Goal: Task Accomplishment & Management: Use online tool/utility

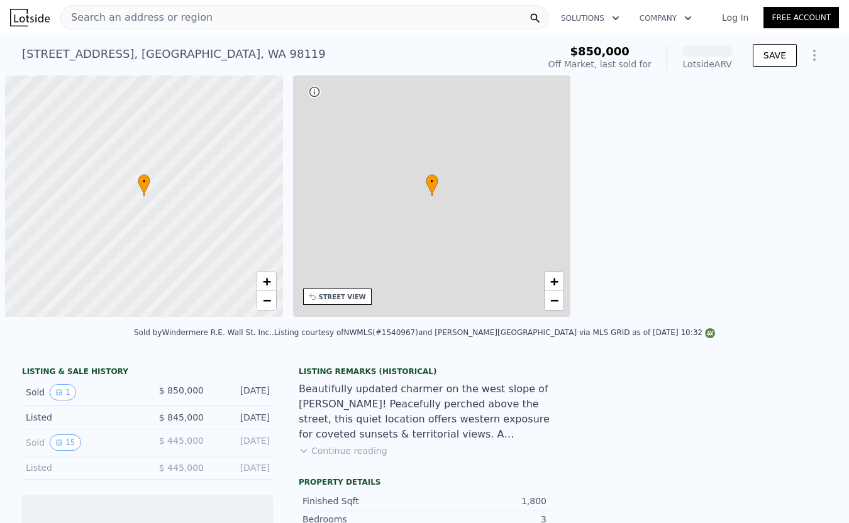
scroll to position [0, 5]
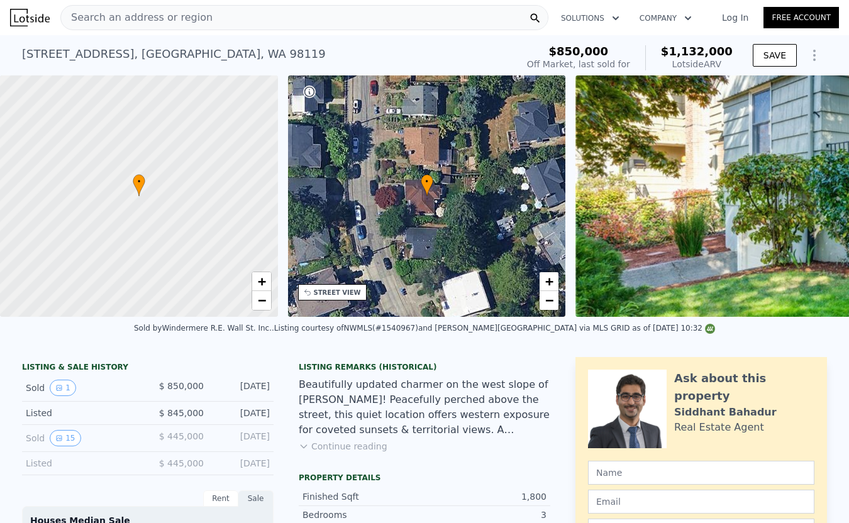
click at [455, 200] on div "• + −" at bounding box center [427, 196] width 278 height 242
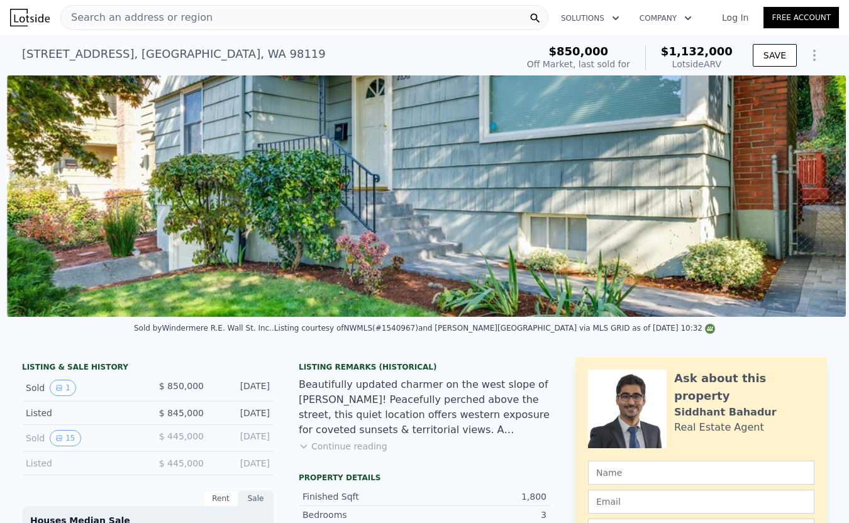
scroll to position [0, 575]
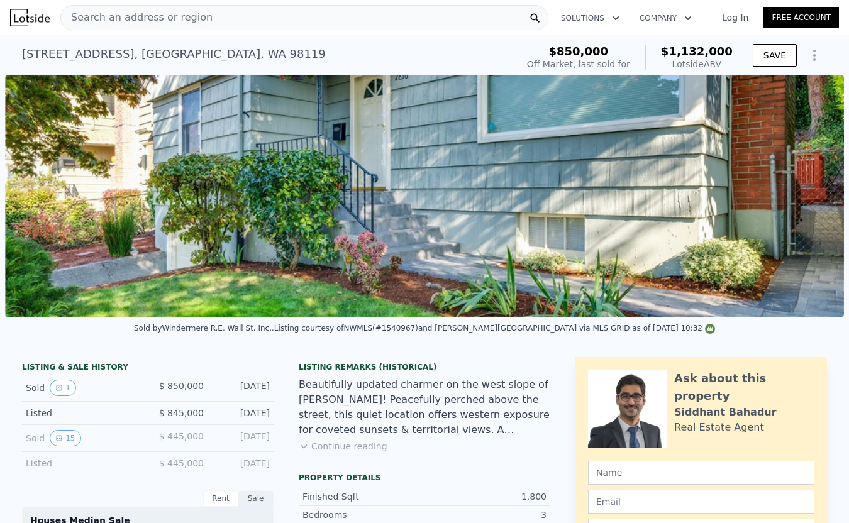
click at [630, 46] on div "$850,000" at bounding box center [578, 51] width 103 height 13
drag, startPoint x: 630, startPoint y: 46, endPoint x: 694, endPoint y: 60, distance: 66.4
click at [694, 60] on div "$850,000 Off Market, last sold for $1,132,000 Lotside ARV" at bounding box center [630, 57] width 206 height 25
click at [694, 60] on div "Lotside ARV" at bounding box center [697, 64] width 72 height 13
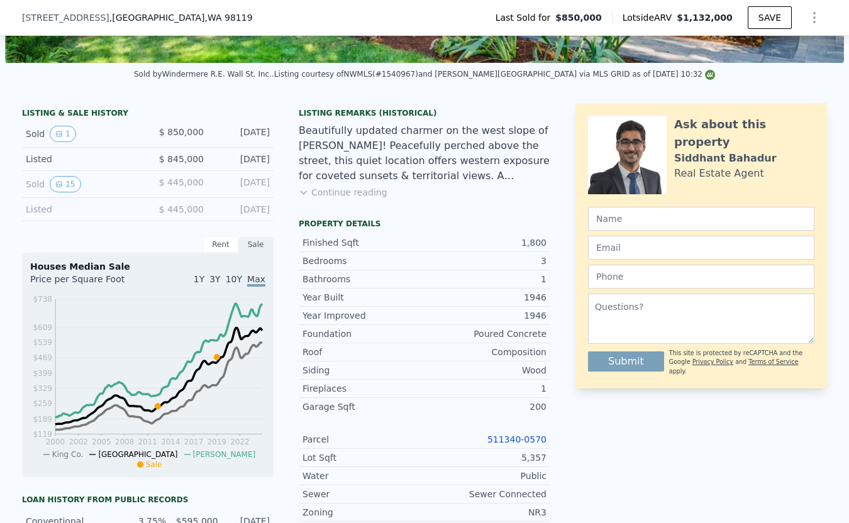
scroll to position [259, 0]
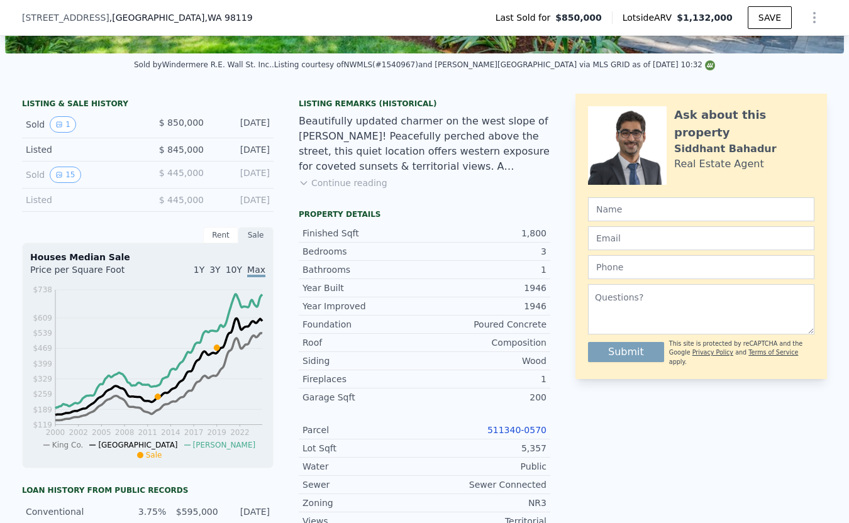
click at [522, 426] on link "511340-0570" at bounding box center [516, 430] width 59 height 10
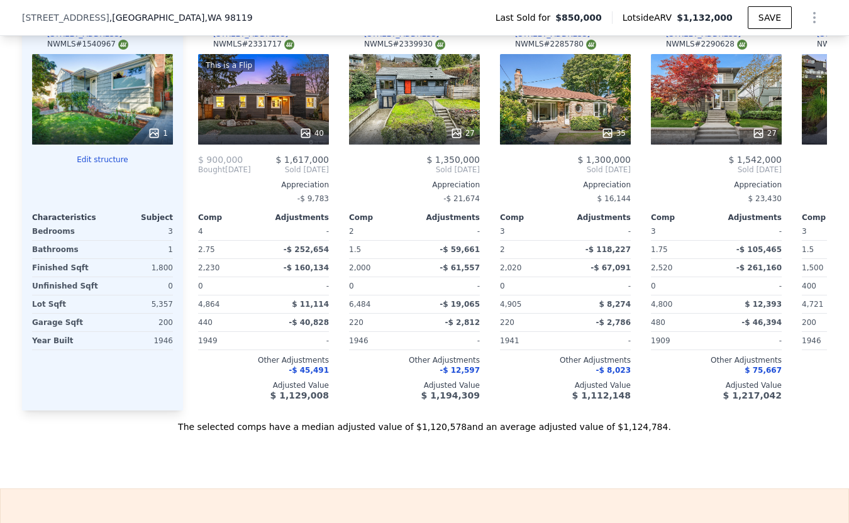
scroll to position [1433, 0]
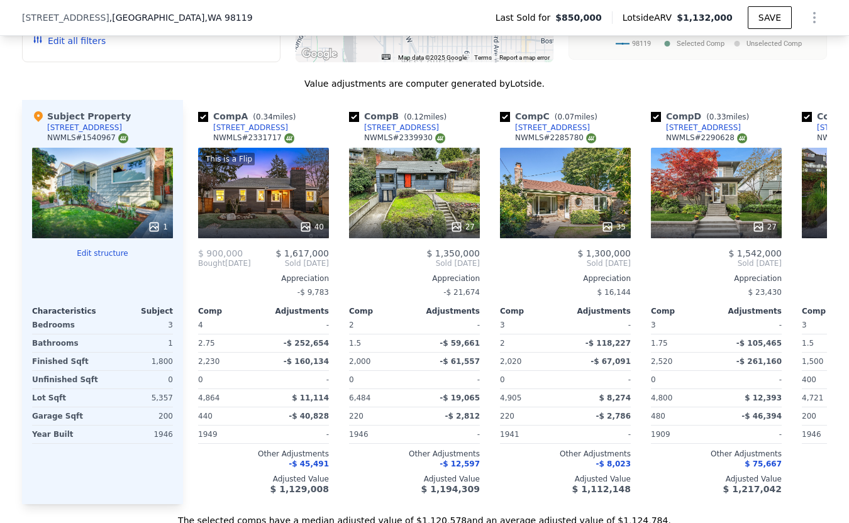
click at [99, 251] on button "Edit structure" at bounding box center [102, 253] width 141 height 10
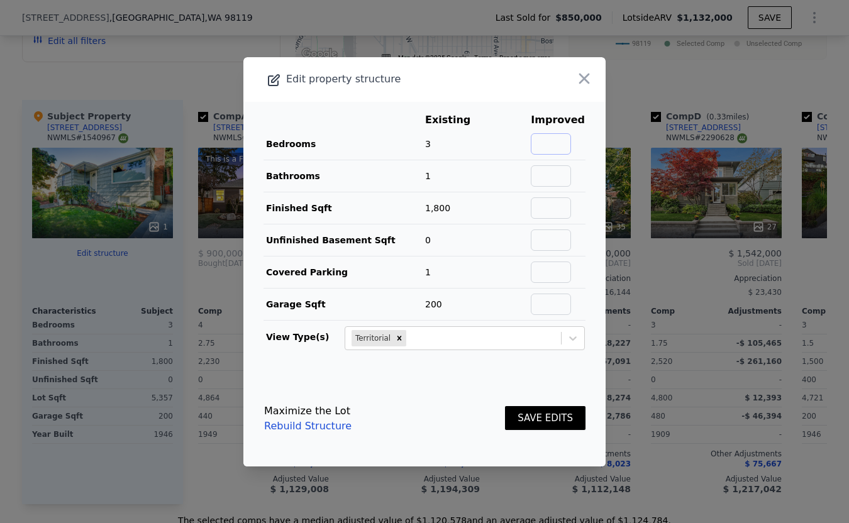
click at [556, 148] on input "text" at bounding box center [551, 143] width 40 height 21
type input "5"
click at [563, 181] on input "text" at bounding box center [551, 175] width 40 height 21
type input "3"
click at [564, 145] on input "5" at bounding box center [551, 143] width 40 height 21
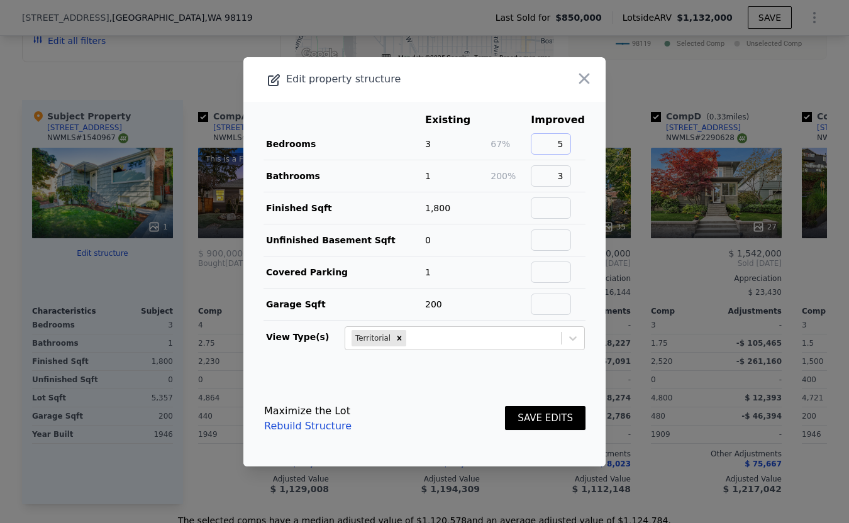
click at [564, 145] on input "5" at bounding box center [551, 143] width 40 height 21
type input "6"
click at [562, 203] on input "text" at bounding box center [551, 207] width 40 height 21
type input "2600"
click at [558, 415] on button "SAVE EDITS" at bounding box center [545, 418] width 81 height 25
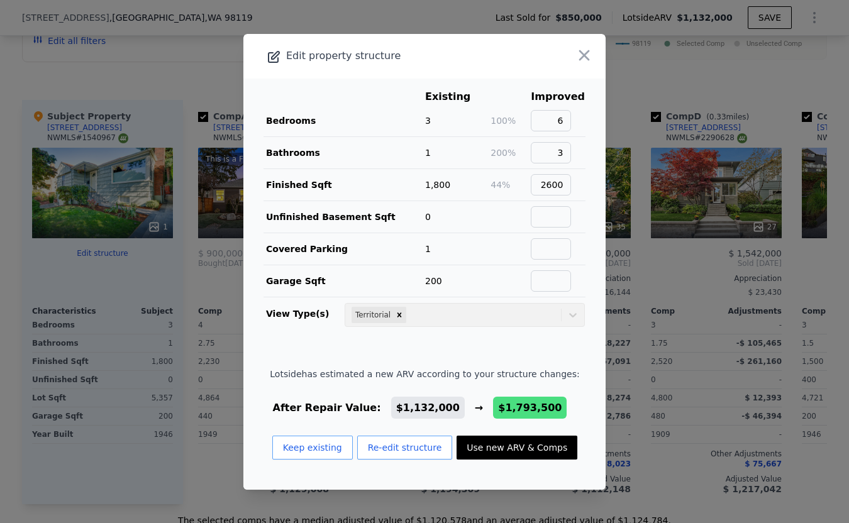
click at [526, 451] on button "Use new ARV & Comps" at bounding box center [517, 448] width 121 height 24
type input "3"
type input "5"
type input "1.5"
type input "3.5"
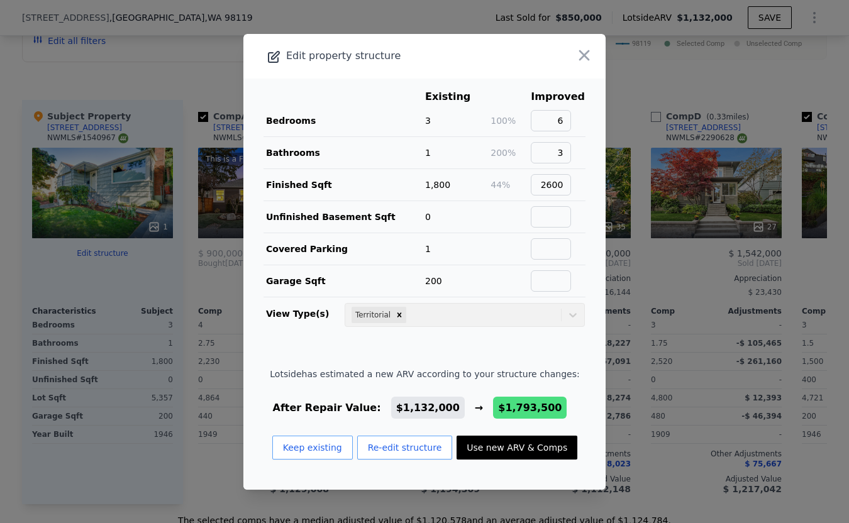
type input "2020"
type input "3480"
type input "3230"
type input "5400"
checkbox input "false"
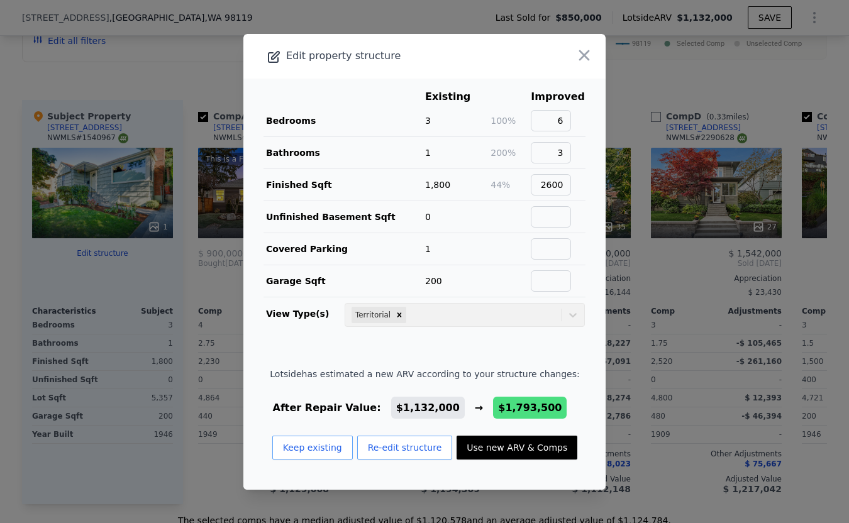
checkbox input "false"
type input "$ 1,793,500"
type input "$ 740,234"
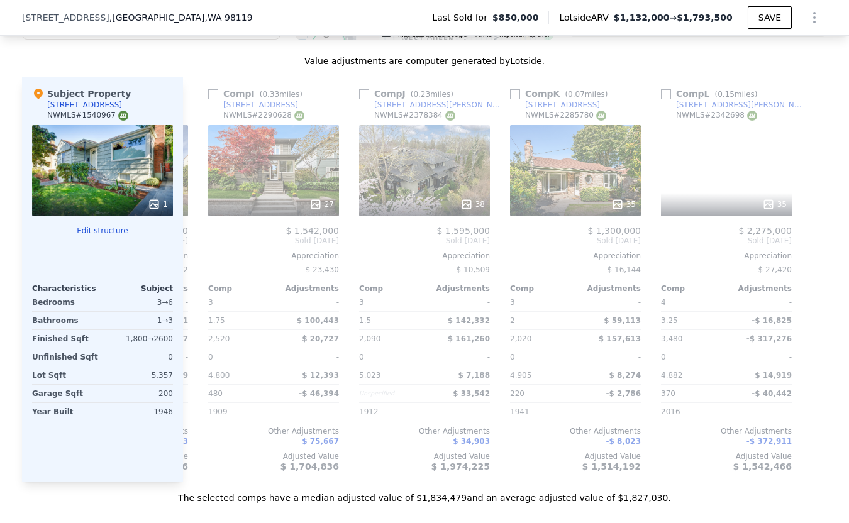
scroll to position [0, 0]
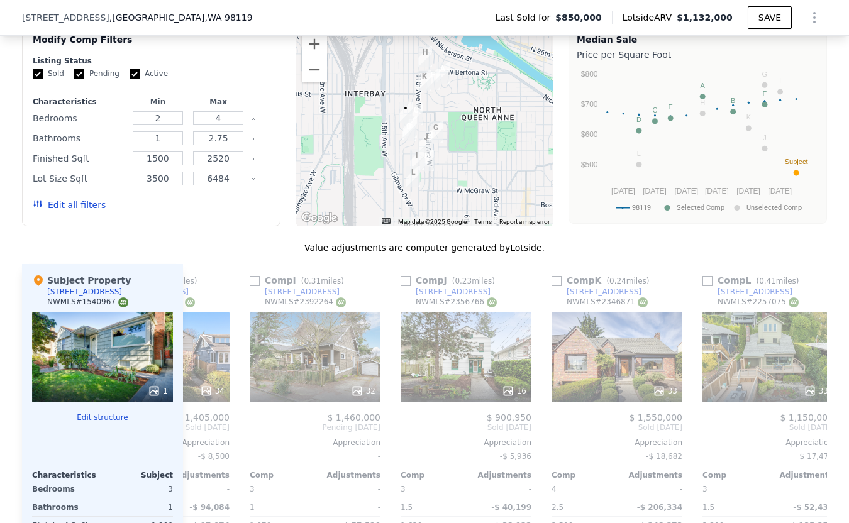
scroll to position [1186, 0]
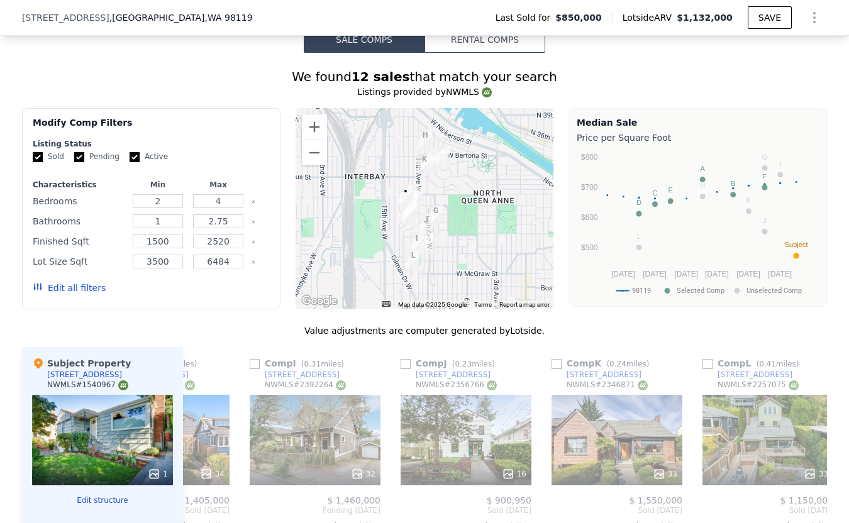
click at [397, 204] on div at bounding box center [425, 208] width 258 height 201
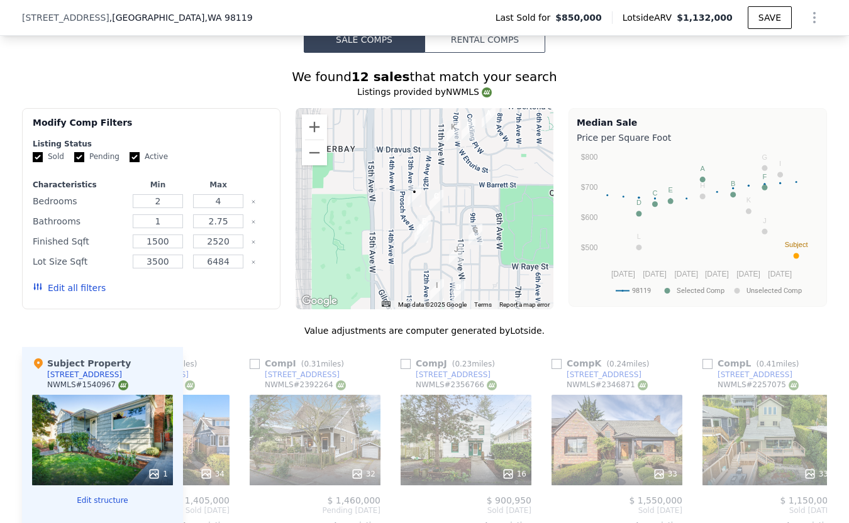
click at [409, 205] on img "2836 13th Ave W" at bounding box center [415, 196] width 14 height 21
click at [397, 202] on div at bounding box center [425, 208] width 258 height 201
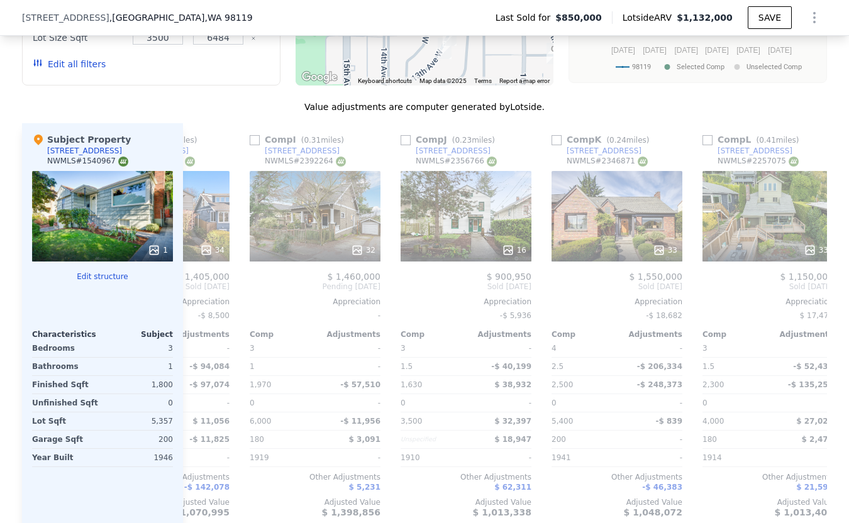
scroll to position [1418, 0]
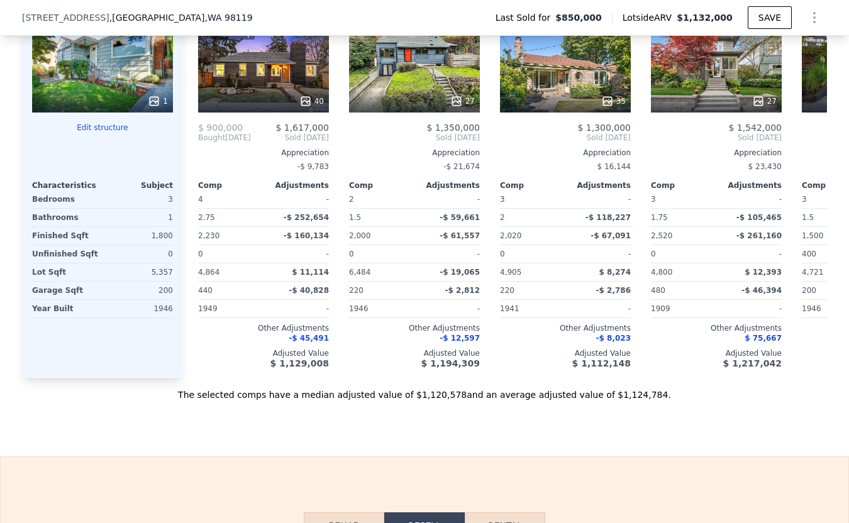
scroll to position [1561, 0]
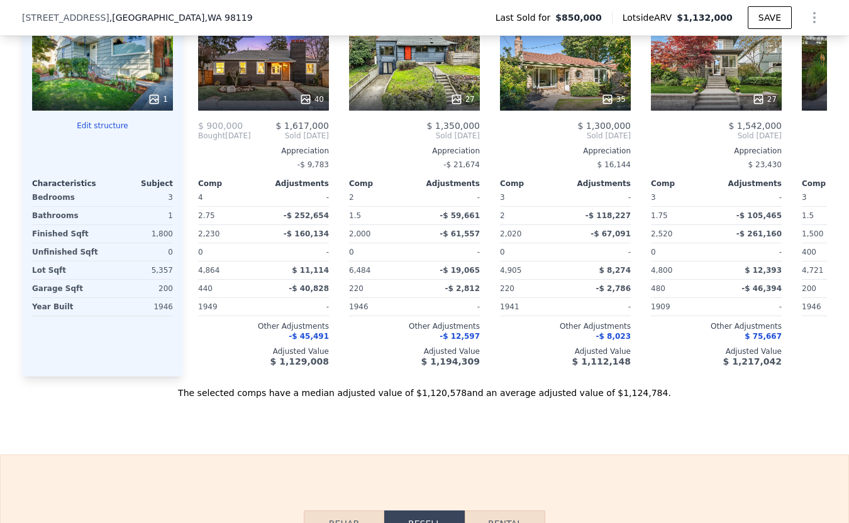
click at [101, 125] on button "Edit structure" at bounding box center [102, 126] width 141 height 10
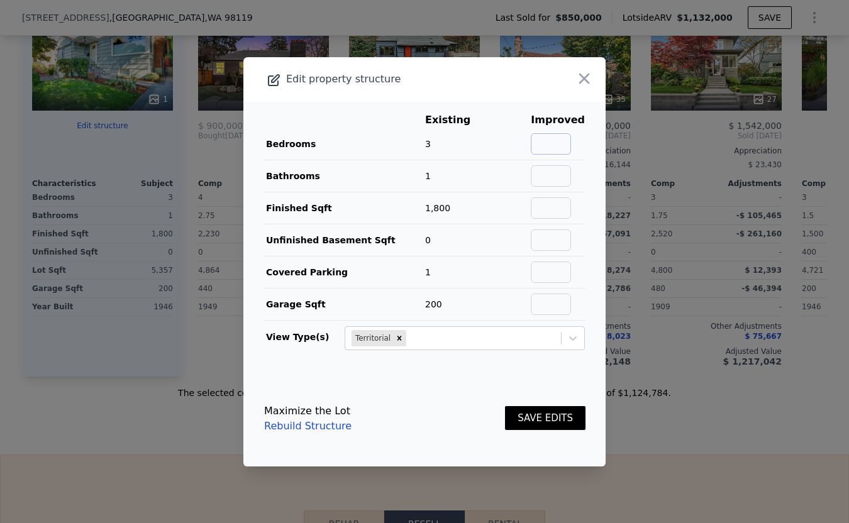
click at [560, 145] on input "text" at bounding box center [551, 143] width 40 height 21
type input "5"
click at [557, 185] on input "text" at bounding box center [551, 175] width 40 height 21
type input "3"
click at [555, 211] on input "text" at bounding box center [551, 207] width 40 height 21
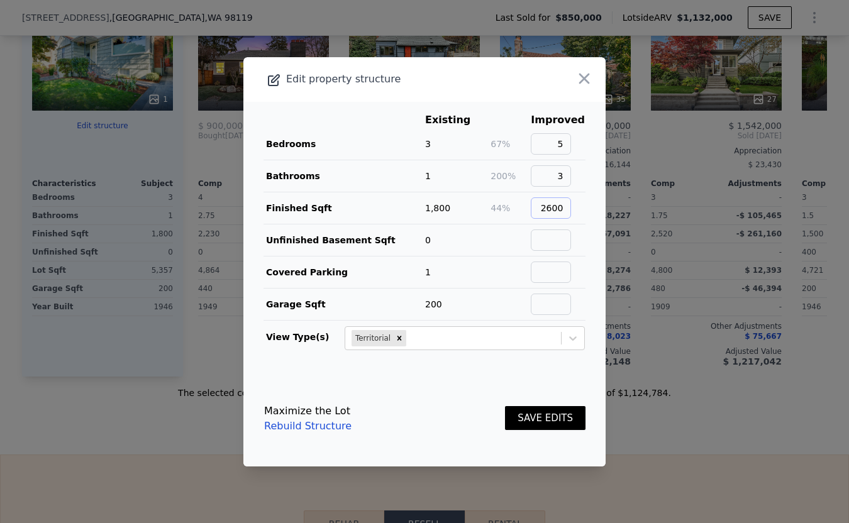
type input "2600"
click at [545, 418] on button "SAVE EDITS" at bounding box center [545, 418] width 81 height 25
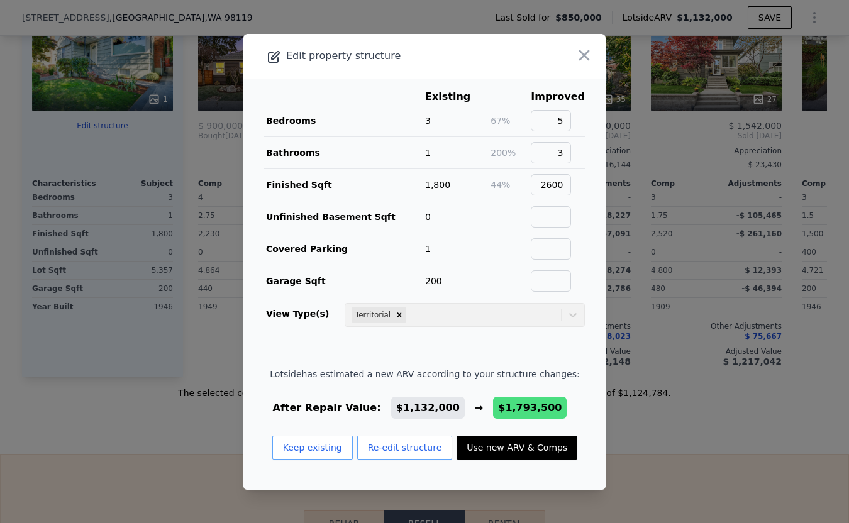
click at [514, 447] on button "Use new ARV & Comps" at bounding box center [517, 448] width 121 height 24
type input "3"
type input "5"
type input "1.5"
type input "3.5"
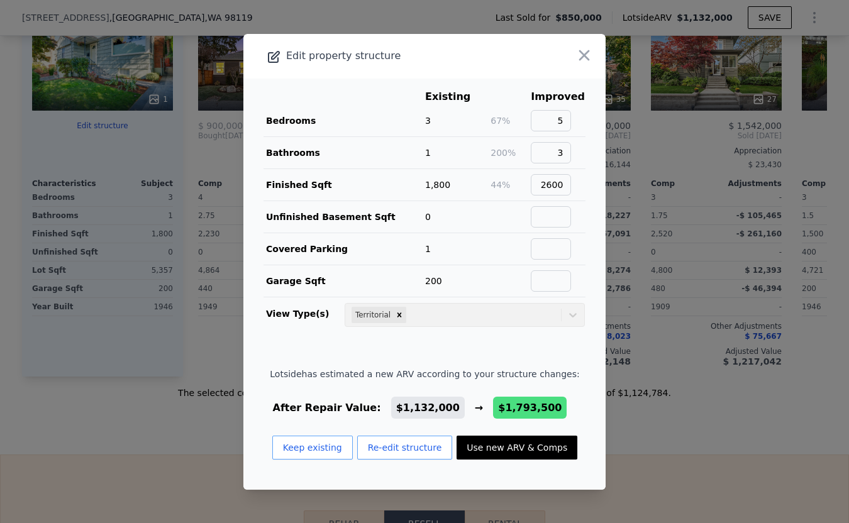
type input "2020"
type input "3480"
type input "3230"
type input "5400"
checkbox input "false"
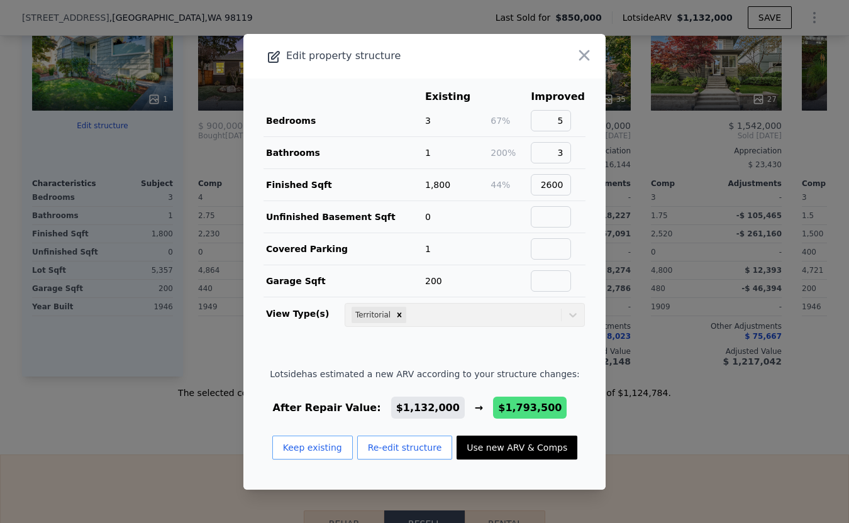
checkbox input "false"
type input "$ 1,793,500"
type input "$ 740,234"
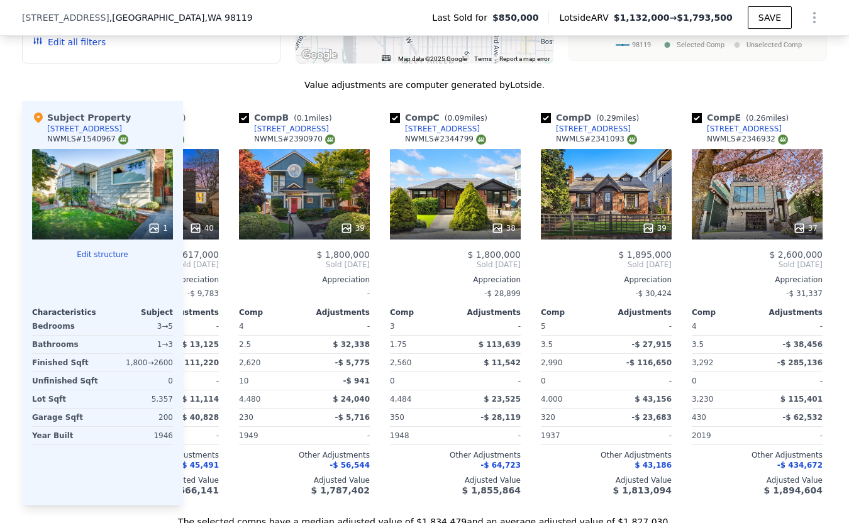
scroll to position [0, 0]
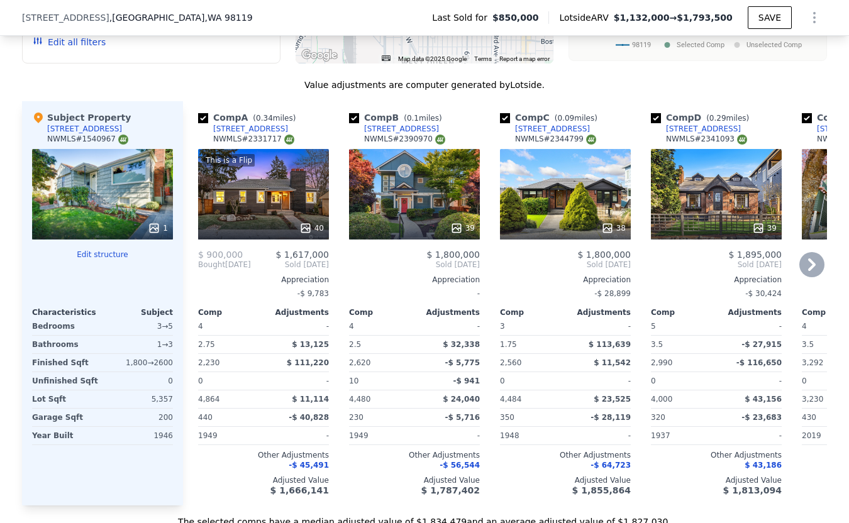
type input "2"
type input "4"
type input "1"
type input "2.75"
type input "1500"
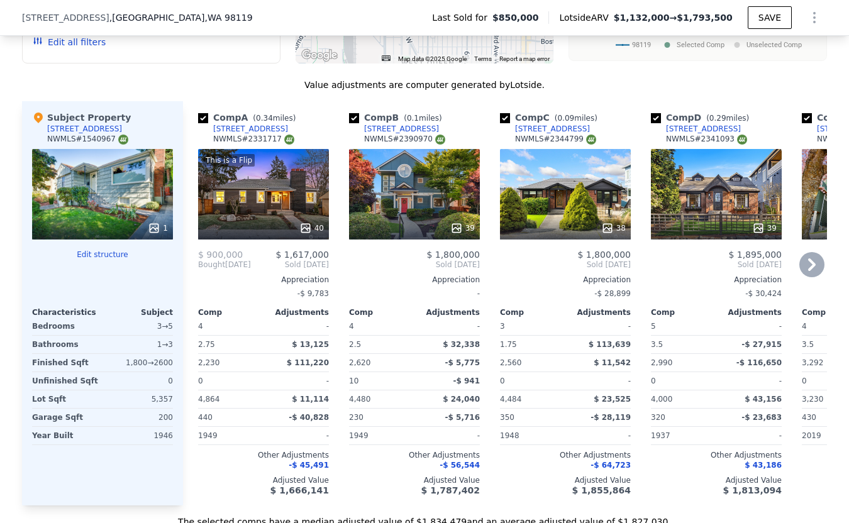
type input "2520"
type input "3500"
type input "6484"
type input "$ 1,132,000"
type input "$ 127,330"
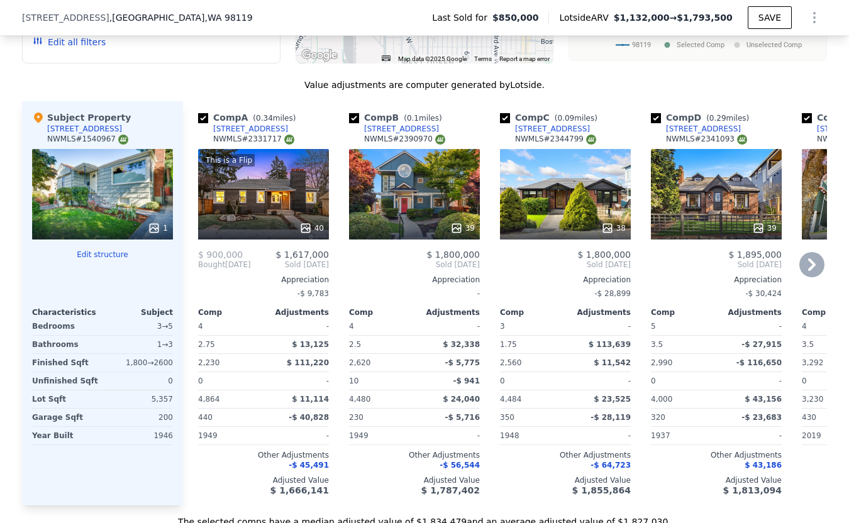
checkbox input "true"
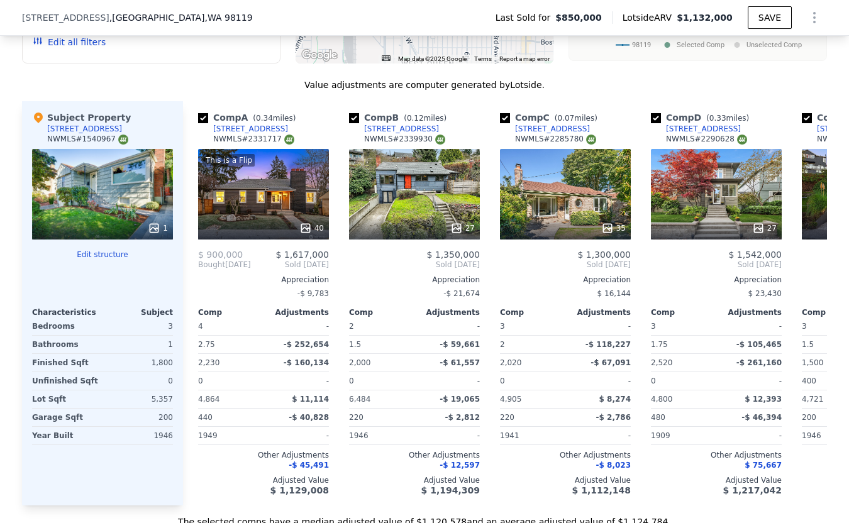
click at [503, 83] on div "Value adjustments are computer generated by Lotside ." at bounding box center [424, 85] width 805 height 13
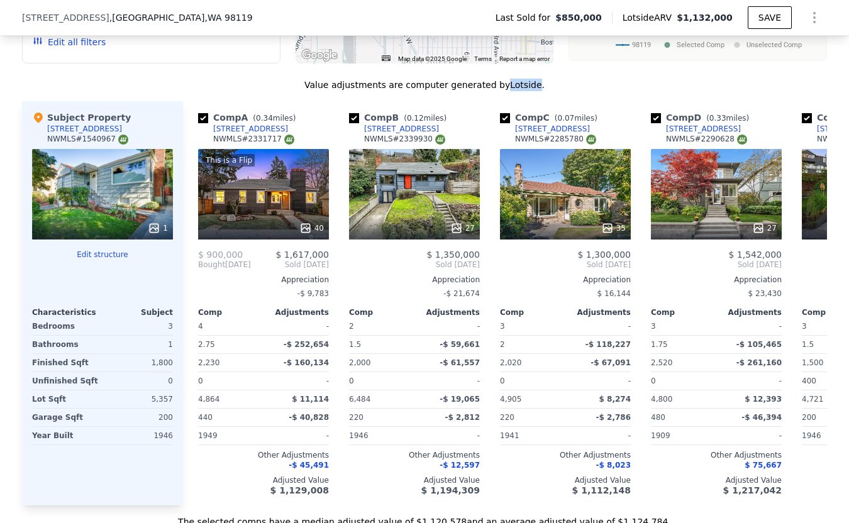
click at [503, 83] on div "Value adjustments are computer generated by Lotside ." at bounding box center [424, 85] width 805 height 13
click at [103, 251] on button "Edit structure" at bounding box center [102, 255] width 141 height 10
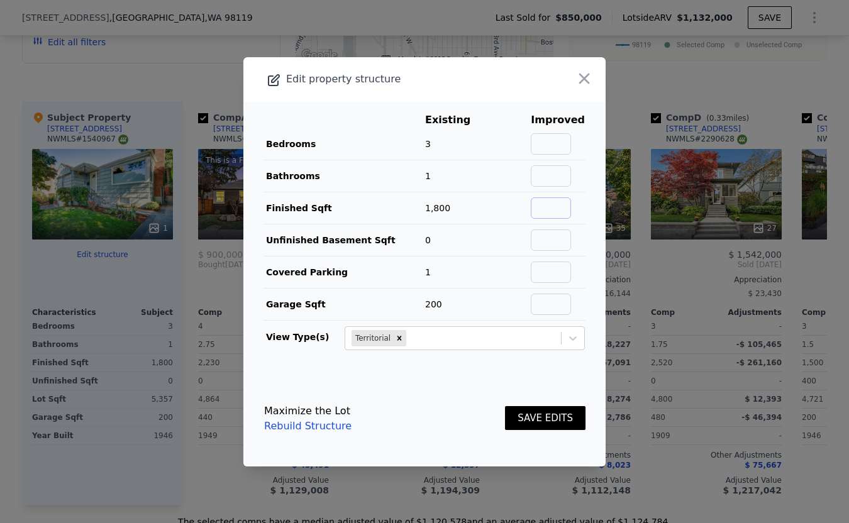
click at [559, 209] on input "text" at bounding box center [551, 207] width 40 height 21
type input "2600"
click at [557, 148] on input "text" at bounding box center [551, 143] width 40 height 21
type input "5"
click at [558, 174] on input "text" at bounding box center [551, 175] width 40 height 21
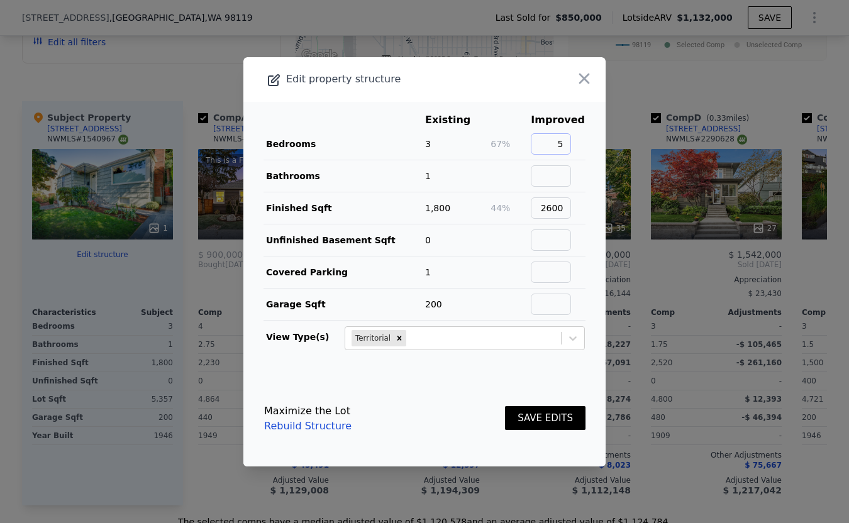
click at [563, 148] on input "5" at bounding box center [551, 143] width 40 height 21
click at [562, 176] on input "text" at bounding box center [551, 175] width 40 height 21
type input "3"
click at [550, 423] on button "SAVE EDITS" at bounding box center [545, 418] width 81 height 25
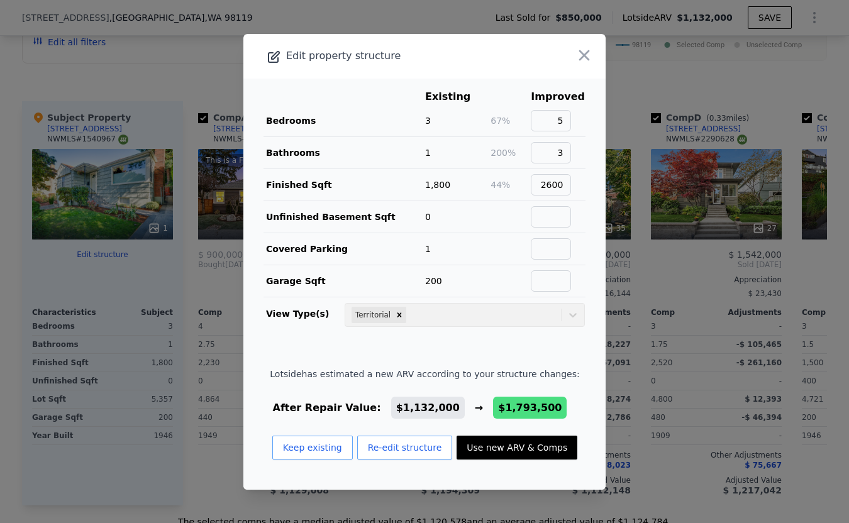
click at [528, 444] on button "Use new ARV & Comps" at bounding box center [517, 448] width 121 height 24
type input "3"
type input "5"
type input "1.5"
type input "3.5"
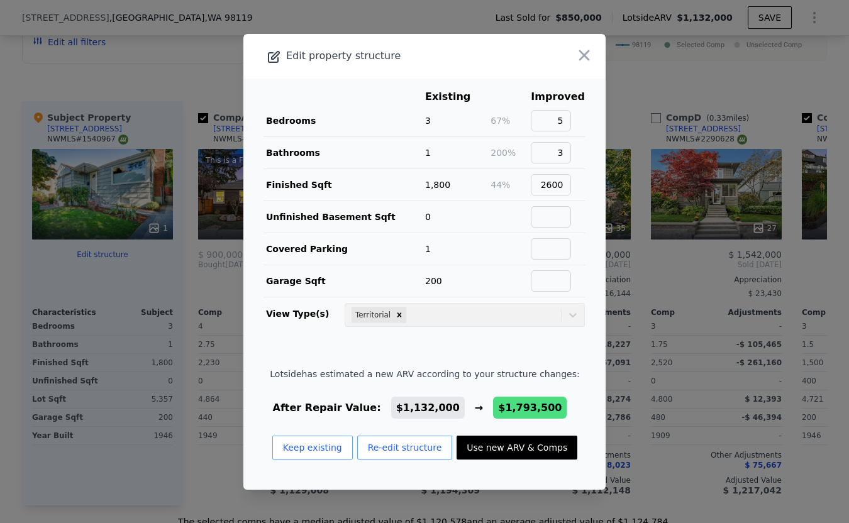
type input "2020"
type input "3480"
type input "3230"
type input "5400"
type input "$ 1,793,500"
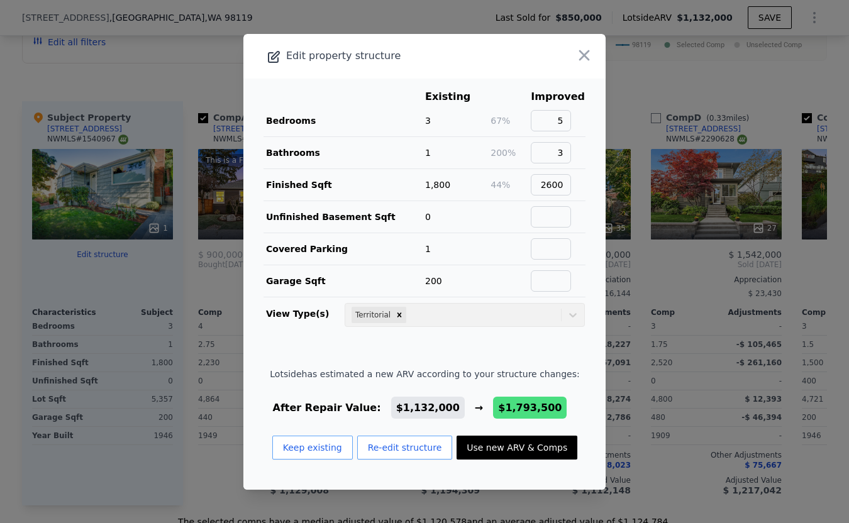
type input "$ 740,234"
checkbox input "false"
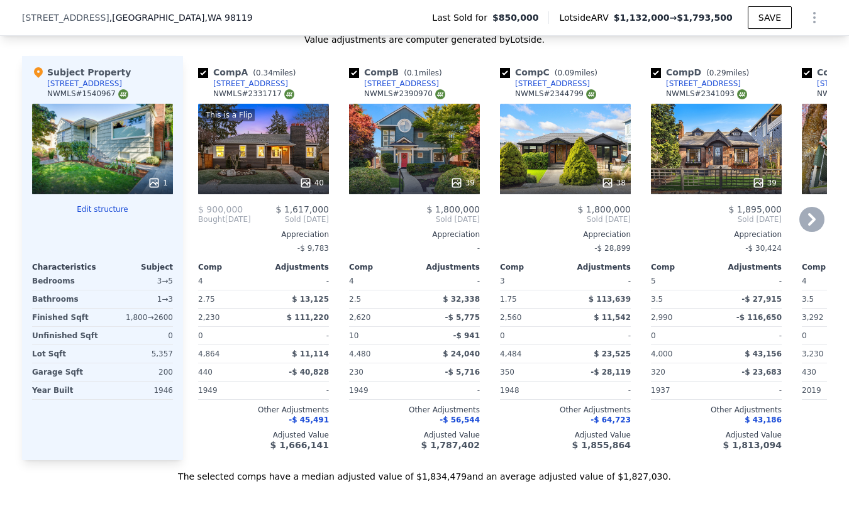
scroll to position [1474, 0]
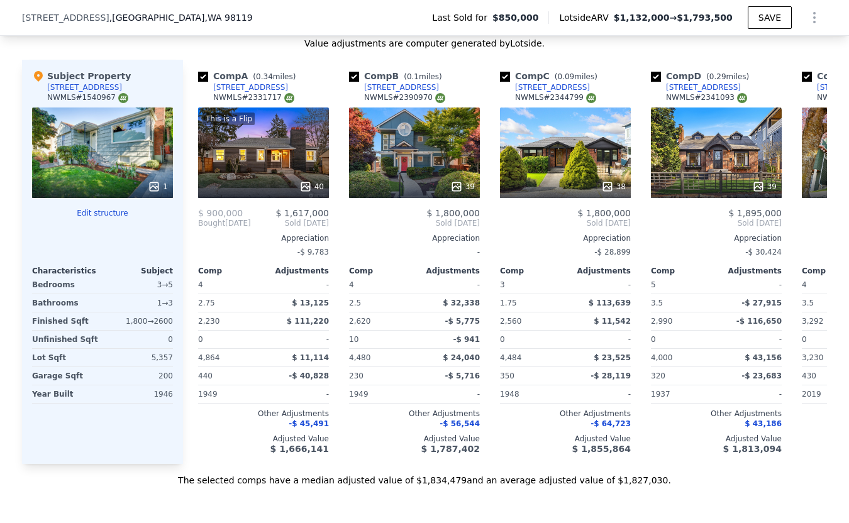
type input "2"
type input "4"
type input "1"
type input "2.75"
type input "1500"
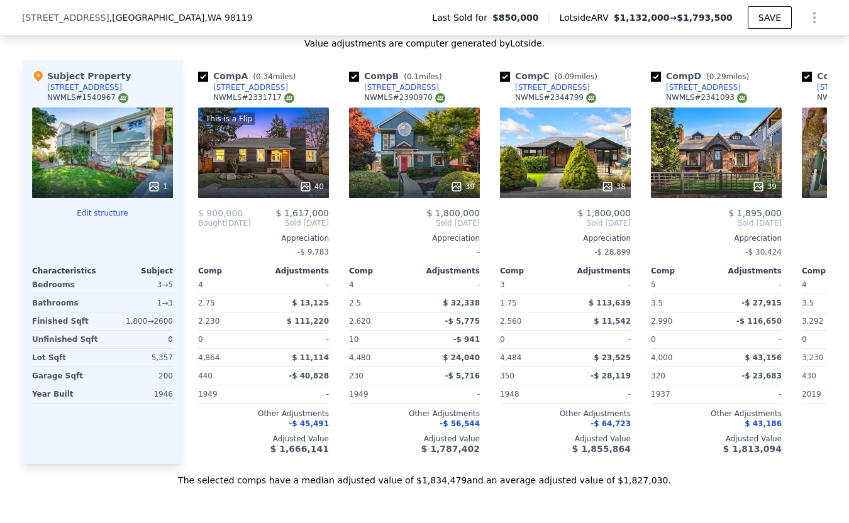
type input "2520"
type input "3500"
type input "6484"
type input "$ 1,132,000"
type input "$ 127,330"
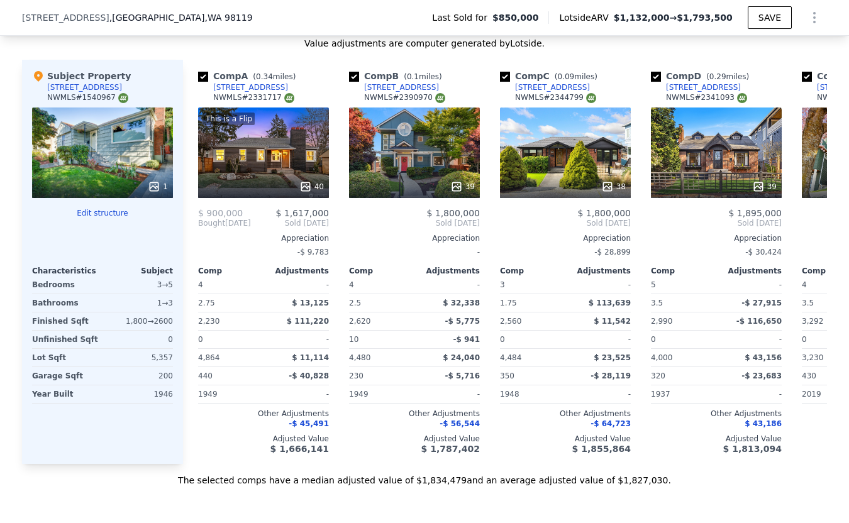
checkbox input "true"
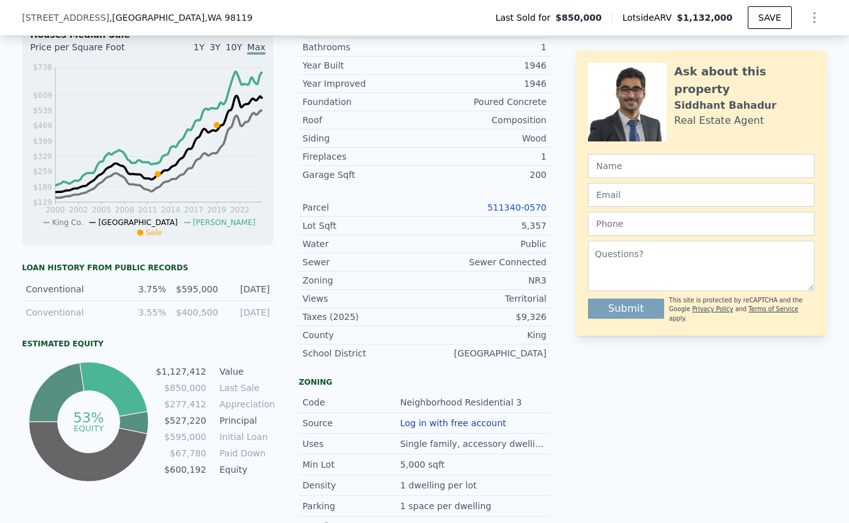
scroll to position [0, 0]
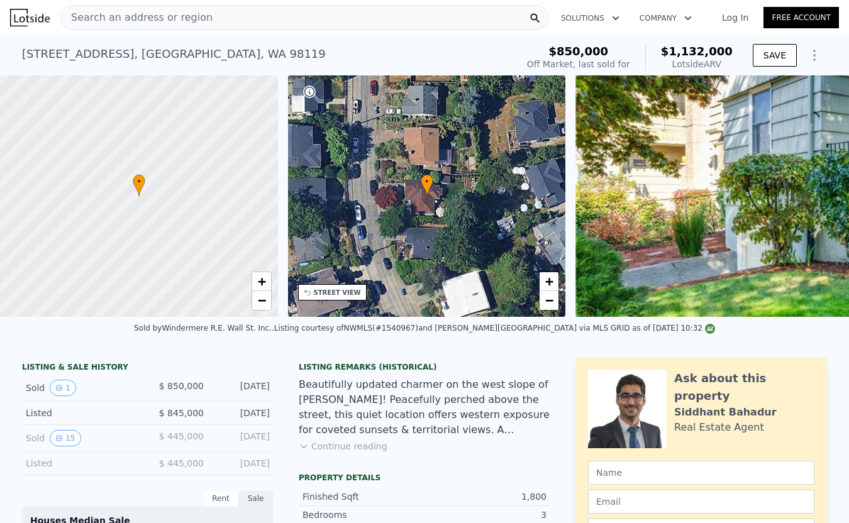
click at [234, 21] on div "Search an address or region" at bounding box center [304, 17] width 488 height 25
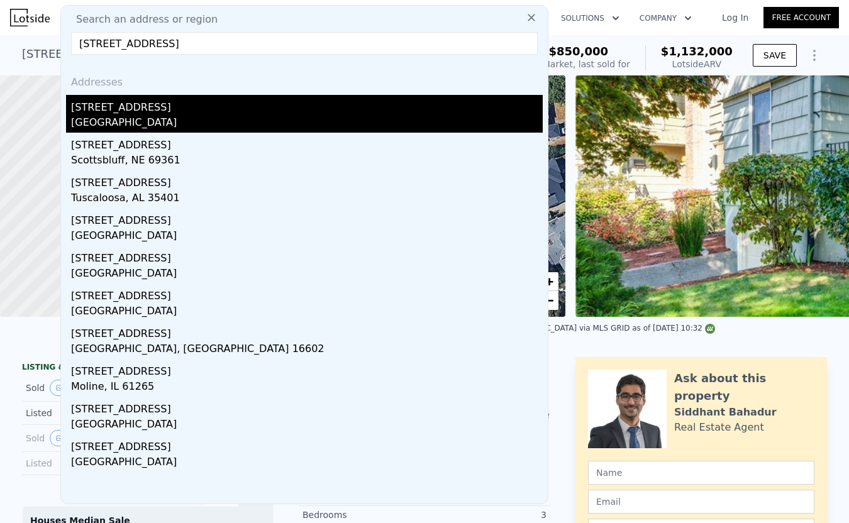
type input "[STREET_ADDRESS]"
click at [140, 112] on div "[STREET_ADDRESS]" at bounding box center [307, 105] width 472 height 20
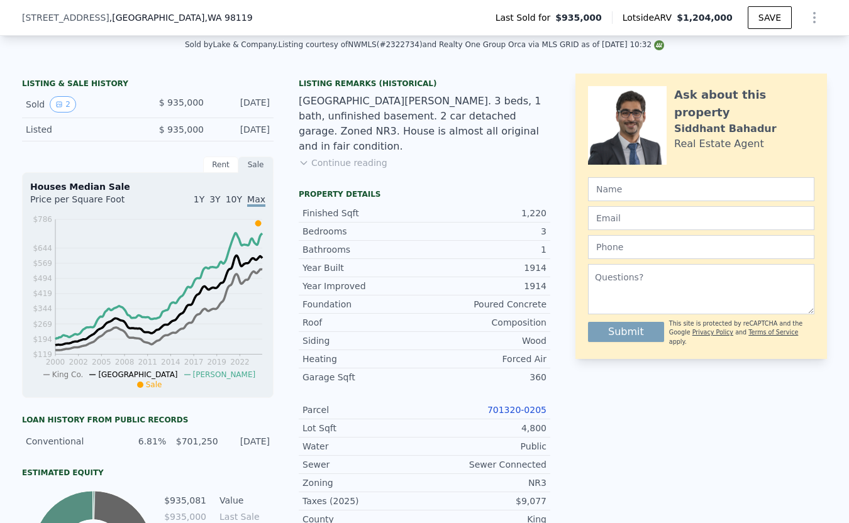
scroll to position [277, 0]
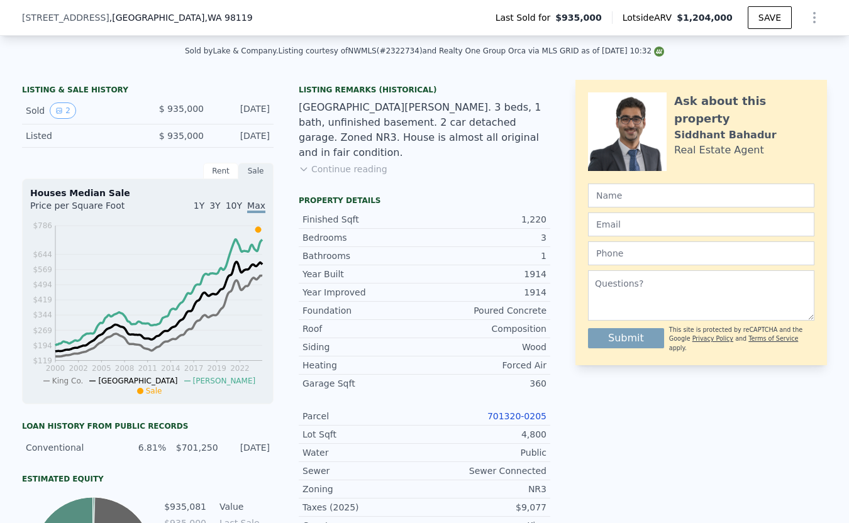
click at [369, 163] on button "Continue reading" at bounding box center [343, 169] width 89 height 13
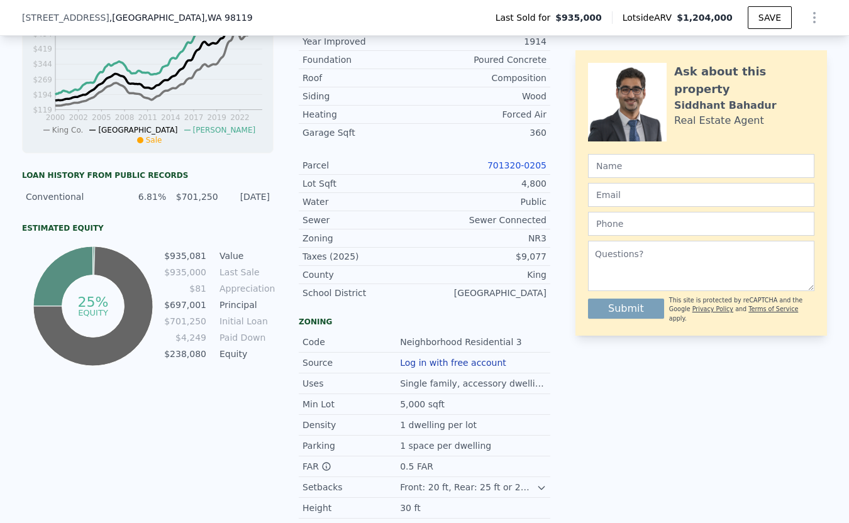
scroll to position [540, 0]
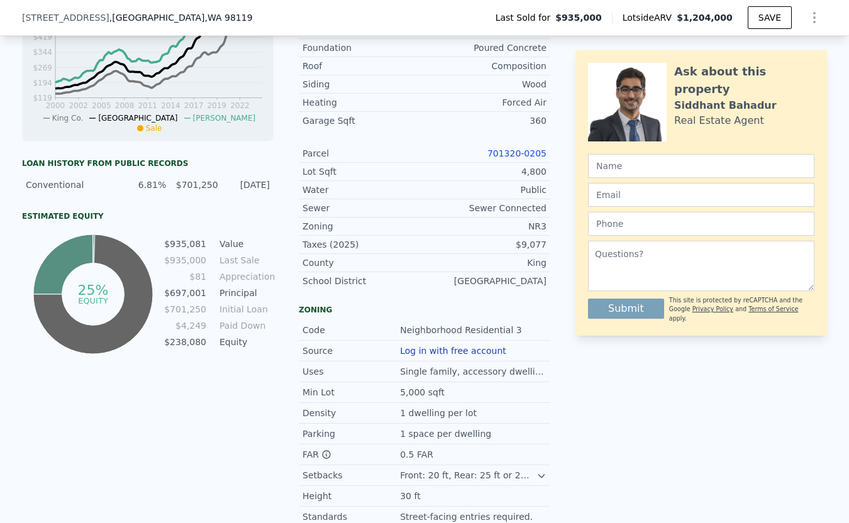
click at [505, 148] on link "701320-0205" at bounding box center [516, 153] width 59 height 10
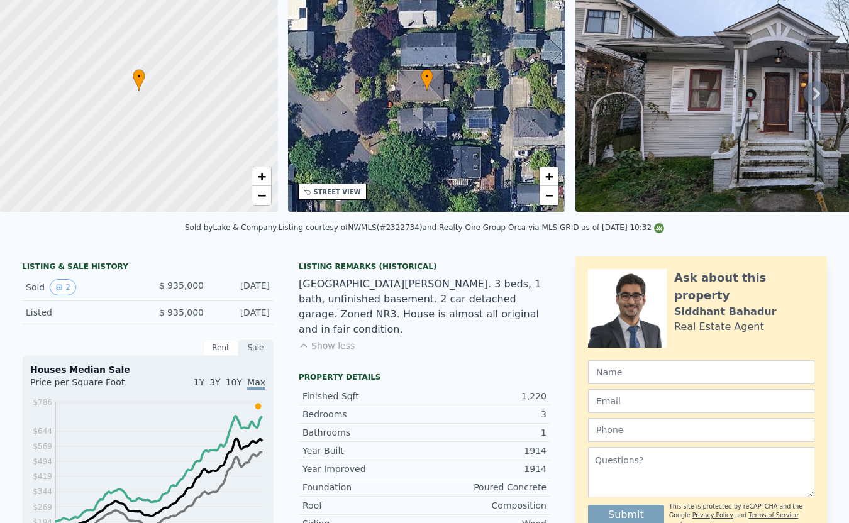
scroll to position [4, 0]
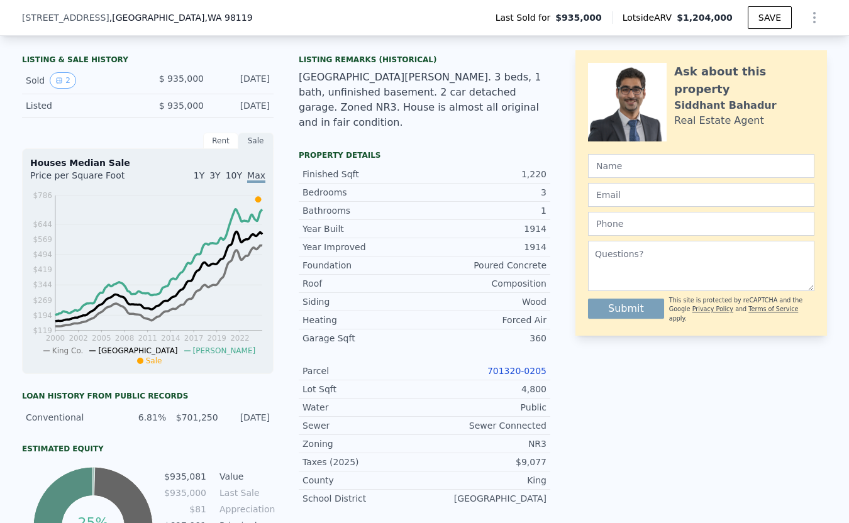
scroll to position [308, 0]
click at [471, 364] on div "701320-0205" at bounding box center [486, 370] width 122 height 13
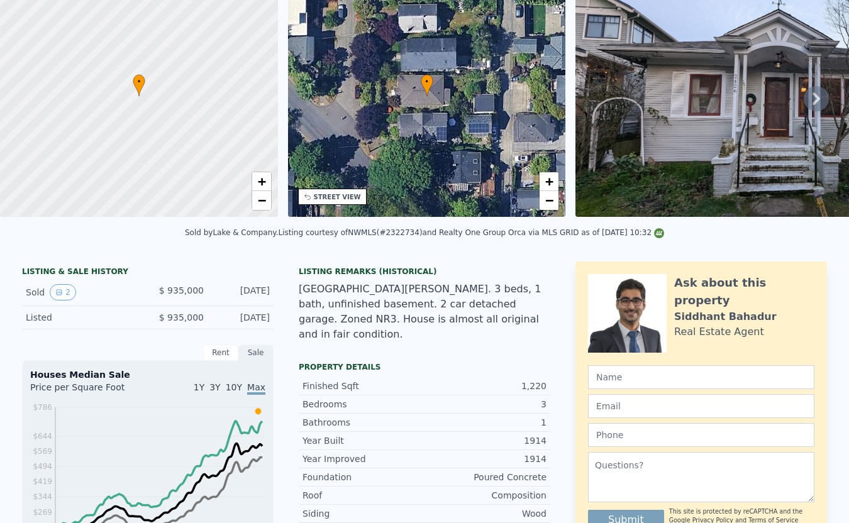
scroll to position [0, 0]
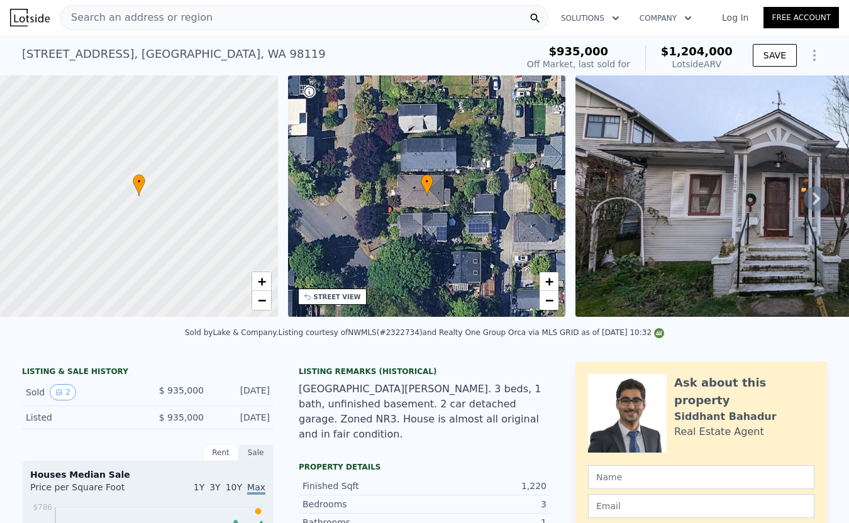
click at [19, 55] on div "2426 4th Ave W , Seattle , WA 98119 Sold Jan 2025 for $935k (~ARV $1.204m ) $93…" at bounding box center [424, 55] width 849 height 40
drag, startPoint x: 19, startPoint y: 55, endPoint x: 99, endPoint y: 56, distance: 79.9
click at [99, 56] on div "2426 4th Ave W , Seattle , WA 98119 Sold Jan 2025 for $935k (~ARV $1.204m ) $93…" at bounding box center [424, 55] width 849 height 40
copy div "[STREET_ADDRESS]"
